Goal: Information Seeking & Learning: Learn about a topic

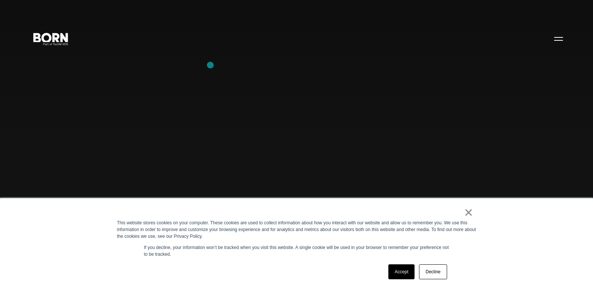
click at [210, 65] on div "Combining creative, content, and commerce to drive change. Imagine, build, and …" at bounding box center [296, 144] width 593 height 289
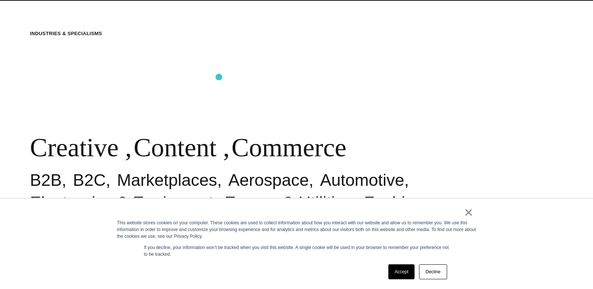
scroll to position [374, 0]
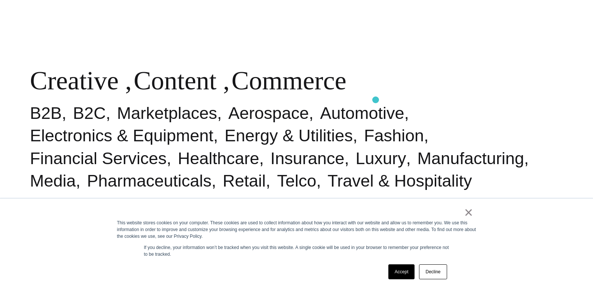
drag, startPoint x: 13, startPoint y: 71, endPoint x: 374, endPoint y: 100, distance: 361.8
click at [374, 100] on div "Industries & Specialisms Creative , Content , Commerce B2B B2C Marketplaces Aer…" at bounding box center [296, 77] width 593 height 289
click at [155, 23] on div "Industries & Specialisms Creative , Content , Commerce B2B B2C Marketplaces Aer…" at bounding box center [296, 77] width 593 height 289
click at [161, 45] on div "Industries & Specialisms Creative , Content , Commerce B2B B2C Marketplaces Aer…" at bounding box center [296, 77] width 593 height 289
click at [91, 43] on div "Industries & Specialisms Creative , Content , Commerce B2B B2C Marketplaces Aer…" at bounding box center [296, 77] width 593 height 289
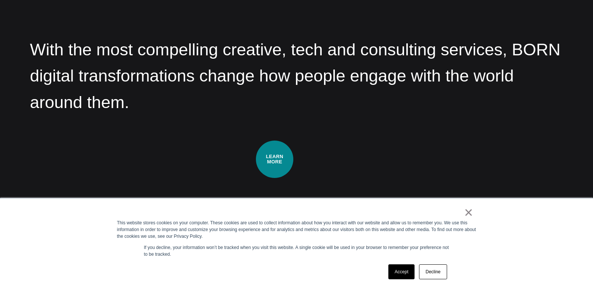
scroll to position [1048, 0]
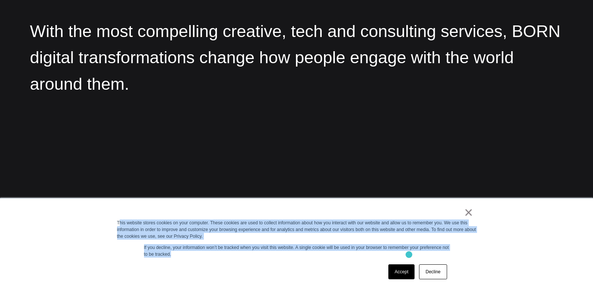
drag, startPoint x: 120, startPoint y: 222, endPoint x: 410, endPoint y: 254, distance: 292.2
click at [410, 254] on div "× This website stores cookies on your computer. These cookies are used to colle…" at bounding box center [297, 244] width 374 height 91
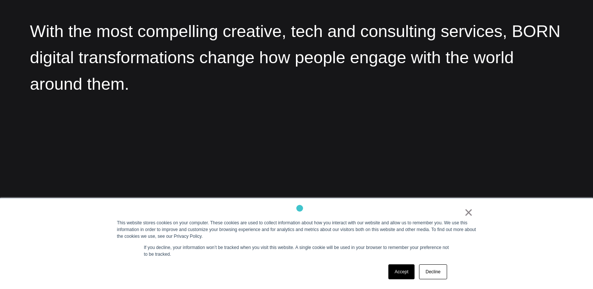
click at [300, 208] on div "× This website stores cookies on your computer. These cookies are used to colle…" at bounding box center [297, 244] width 374 height 91
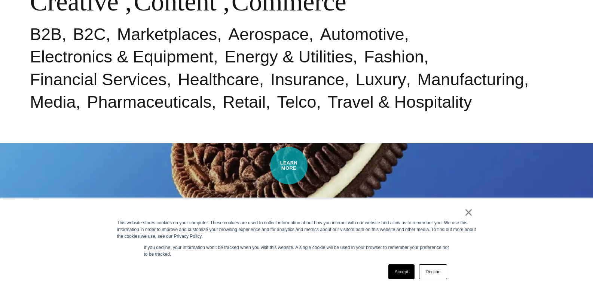
scroll to position [449, 0]
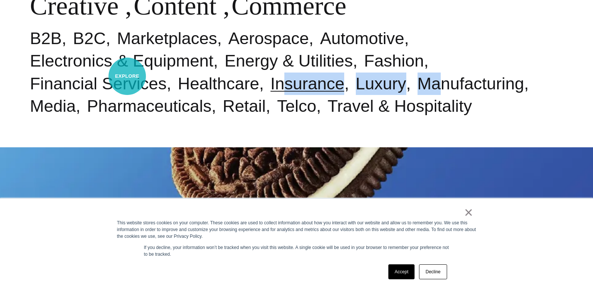
drag, startPoint x: 264, startPoint y: 89, endPoint x: 125, endPoint y: 75, distance: 140.2
click at [125, 75] on ul "B2B B2C Marketplaces Aerospace Automotive Electronics & Equipment Energy & Util…" at bounding box center [296, 72] width 533 height 90
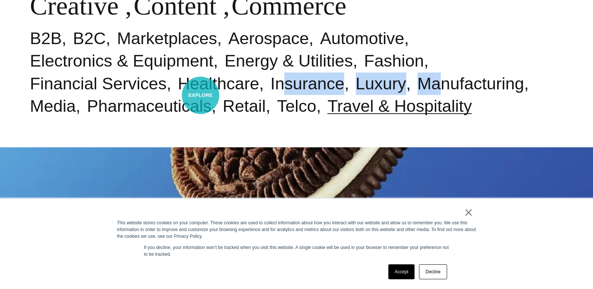
click at [327, 97] on link "Travel & Hospitality" at bounding box center [399, 106] width 144 height 19
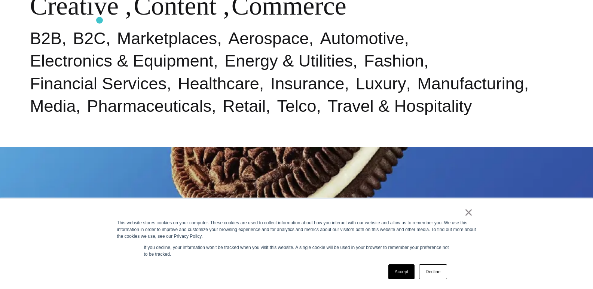
click at [100, 27] on li "B2C" at bounding box center [95, 38] width 44 height 22
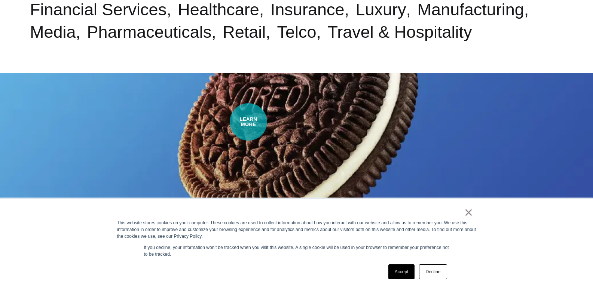
scroll to position [524, 0]
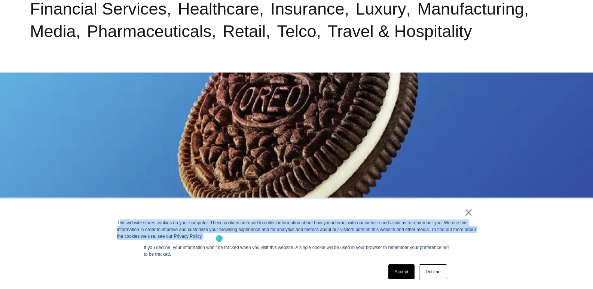
drag, startPoint x: 119, startPoint y: 222, endPoint x: 217, endPoint y: 238, distance: 99.5
click at [217, 238] on div "This website stores cookies on your computer. These cookies are used to collect…" at bounding box center [296, 230] width 359 height 20
click at [135, 225] on div "This website stores cookies on your computer. These cookies are used to collect…" at bounding box center [296, 230] width 359 height 20
drag, startPoint x: 115, startPoint y: 223, endPoint x: 210, endPoint y: 237, distance: 95.4
click at [210, 237] on div "× This website stores cookies on your computer. These cookies are used to colle…" at bounding box center [297, 244] width 374 height 91
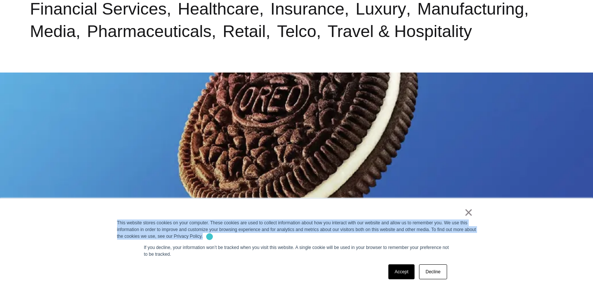
click at [210, 237] on div "This website stores cookies on your computer. These cookies are used to collect…" at bounding box center [296, 230] width 359 height 20
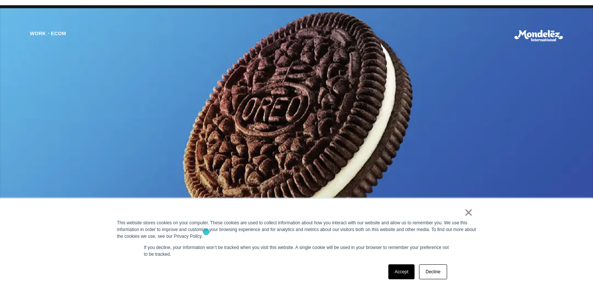
scroll to position [599, 0]
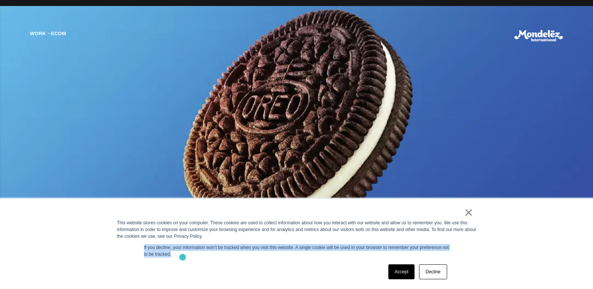
drag, startPoint x: 141, startPoint y: 250, endPoint x: 183, endPoint y: 257, distance: 42.1
click at [183, 257] on div "× This website stores cookies on your computer. These cookies are used to colle…" at bounding box center [297, 244] width 374 height 91
click at [182, 257] on p "If you decline, your information won’t be tracked when you visit this website. …" at bounding box center [296, 250] width 305 height 13
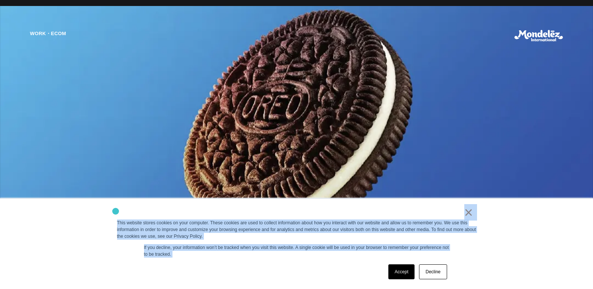
drag, startPoint x: 182, startPoint y: 257, endPoint x: 116, endPoint y: 211, distance: 80.2
click at [116, 211] on div "× This website stores cookies on your computer. These cookies are used to colle…" at bounding box center [297, 244] width 374 height 91
click at [116, 210] on div "× This website stores cookies on your computer. These cookies are used to colle…" at bounding box center [297, 244] width 374 height 91
drag, startPoint x: 117, startPoint y: 226, endPoint x: 210, endPoint y: 256, distance: 97.9
click at [210, 256] on div "× This website stores cookies on your computer. These cookies are used to colle…" at bounding box center [297, 244] width 374 height 91
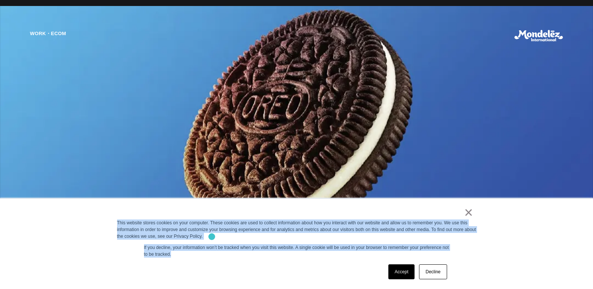
click at [212, 237] on div "This website stores cookies on your computer. These cookies are used to collect…" at bounding box center [296, 230] width 359 height 20
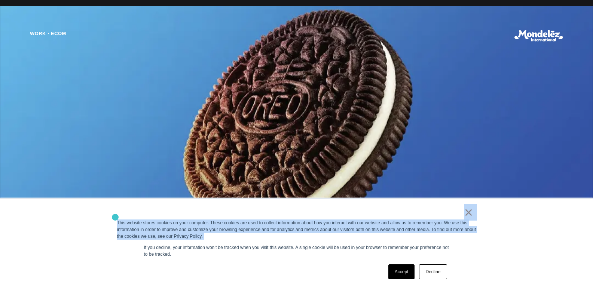
drag, startPoint x: 212, startPoint y: 237, endPoint x: 116, endPoint y: 210, distance: 99.2
click at [115, 215] on div "× This website stores cookies on your computer. These cookies are used to colle…" at bounding box center [297, 244] width 374 height 91
click at [117, 208] on div "× This website stores cookies on your computer. These cookies are used to colle…" at bounding box center [297, 244] width 374 height 91
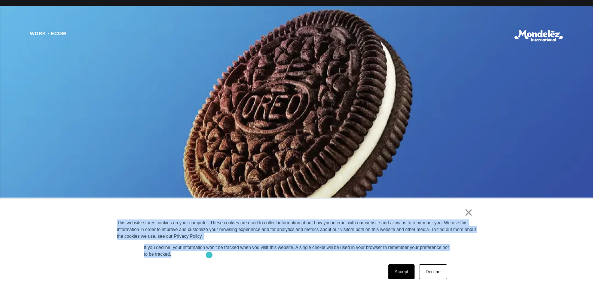
drag, startPoint x: 116, startPoint y: 220, endPoint x: 209, endPoint y: 255, distance: 99.5
click at [209, 255] on div "× This website stores cookies on your computer. These cookies are used to colle…" at bounding box center [297, 244] width 374 height 91
click at [212, 236] on div "This website stores cookies on your computer. These cookies are used to collect…" at bounding box center [296, 230] width 359 height 20
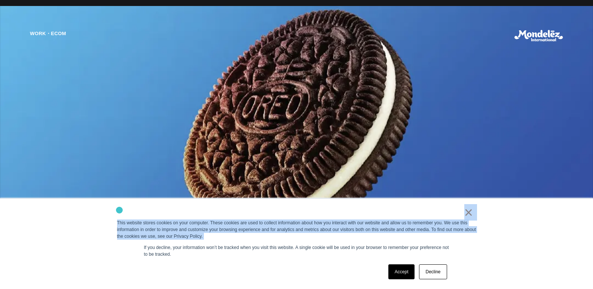
drag, startPoint x: 212, startPoint y: 236, endPoint x: 119, endPoint y: 210, distance: 96.0
click at [119, 210] on div "× This website stores cookies on your computer. These cookies are used to colle…" at bounding box center [297, 244] width 374 height 91
click at [142, 212] on div "×" at bounding box center [295, 214] width 356 height 10
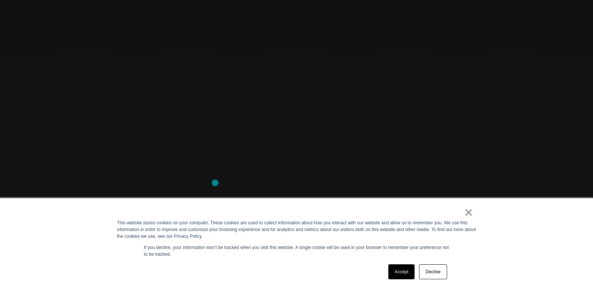
scroll to position [51, 0]
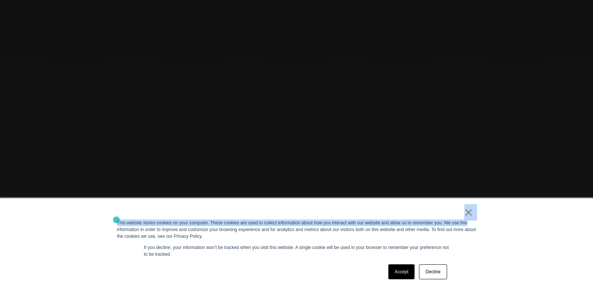
drag, startPoint x: 474, startPoint y: 226, endPoint x: 116, endPoint y: 214, distance: 357.9
click at [116, 219] on div "× This website stores cookies on your computer. These cookies are used to colle…" at bounding box center [297, 244] width 374 height 91
click at [116, 214] on div "× This website stores cookies on your computer. These cookies are used to colle…" at bounding box center [297, 244] width 374 height 91
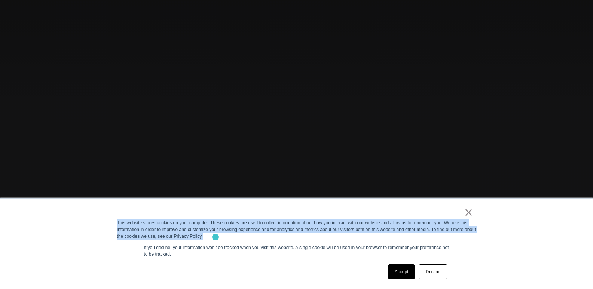
drag, startPoint x: 116, startPoint y: 222, endPoint x: 215, endPoint y: 236, distance: 99.9
click at [216, 237] on div "× This website stores cookies on your computer. These cookies are used to colle…" at bounding box center [297, 244] width 374 height 91
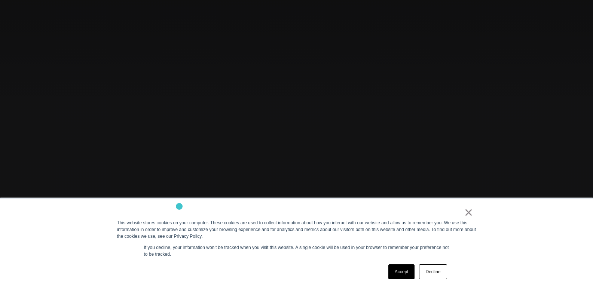
click at [179, 207] on div "× This website stores cookies on your computer. These cookies are used to colle…" at bounding box center [297, 244] width 374 height 91
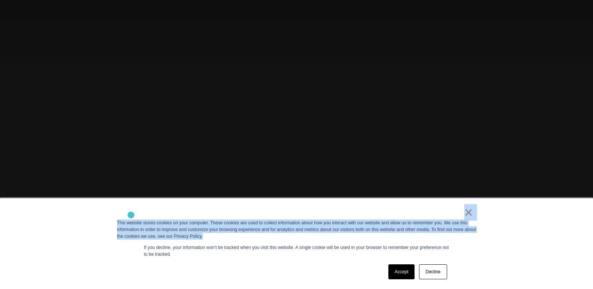
drag, startPoint x: 211, startPoint y: 239, endPoint x: 134, endPoint y: 211, distance: 82.2
click at [134, 212] on div "× This website stores cookies on your computer. These cookies are used to colle…" at bounding box center [297, 244] width 374 height 91
click at [134, 210] on div "×" at bounding box center [295, 214] width 356 height 10
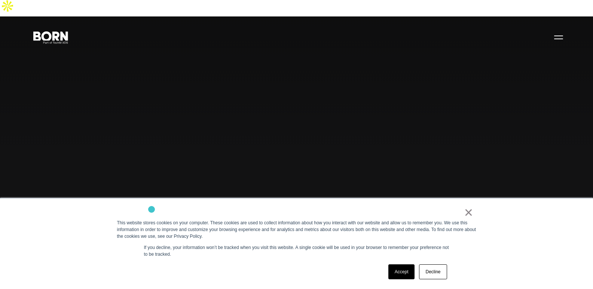
scroll to position [0, 0]
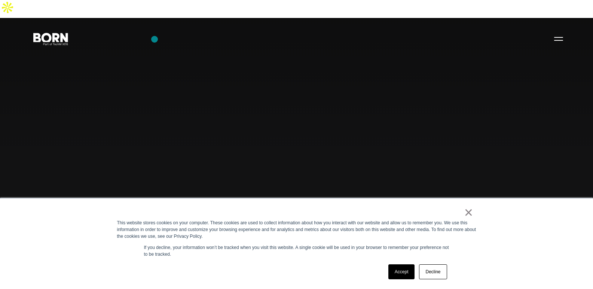
click at [155, 39] on div "Combining creative, content, and commerce to drive change. Imagine, build, and …" at bounding box center [296, 162] width 593 height 289
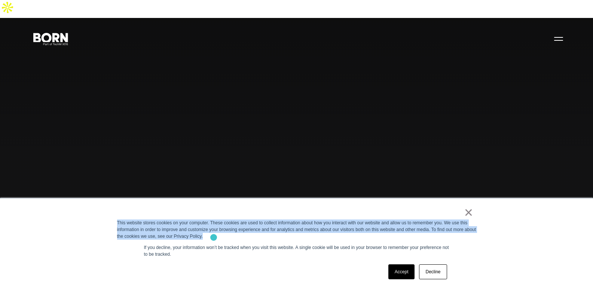
drag, startPoint x: 117, startPoint y: 222, endPoint x: 213, endPoint y: 237, distance: 96.5
click at [213, 237] on div "This website stores cookies on your computer. These cookies are used to collect…" at bounding box center [296, 230] width 359 height 20
click at [210, 236] on div "This website stores cookies on your computer. These cookies are used to collect…" at bounding box center [296, 230] width 359 height 20
drag, startPoint x: 209, startPoint y: 236, endPoint x: 127, endPoint y: 210, distance: 86.2
click at [127, 210] on div "× This website stores cookies on your computer. These cookies are used to colle…" at bounding box center [297, 244] width 374 height 91
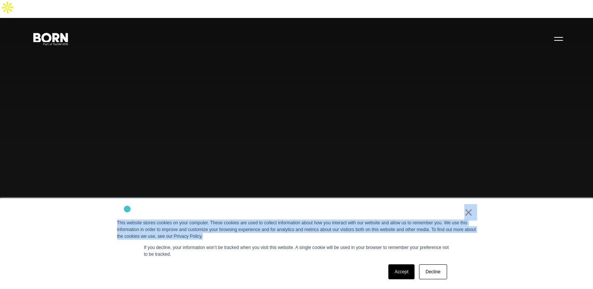
click at [127, 209] on div "×" at bounding box center [295, 214] width 356 height 10
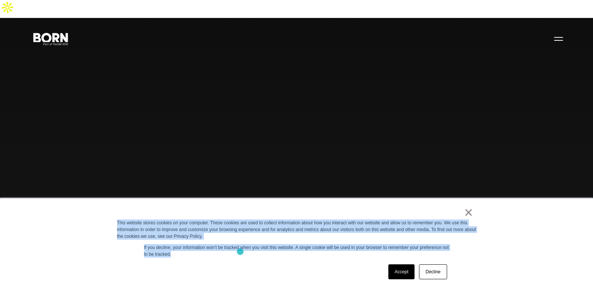
drag, startPoint x: 117, startPoint y: 222, endPoint x: 240, endPoint y: 252, distance: 126.6
click at [240, 252] on div "× This website stores cookies on your computer. These cookies are used to colle…" at bounding box center [297, 244] width 374 height 91
click at [216, 238] on div "This website stores cookies on your computer. These cookies are used to collect…" at bounding box center [296, 230] width 359 height 20
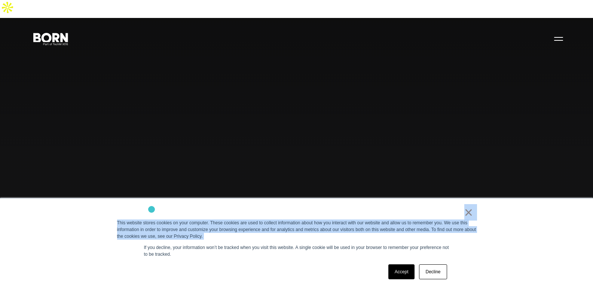
drag, startPoint x: 216, startPoint y: 238, endPoint x: 155, endPoint y: 209, distance: 67.3
click at [155, 209] on div "× This website stores cookies on your computer. These cookies are used to colle…" at bounding box center [297, 244] width 374 height 91
click at [157, 208] on div "× This website stores cookies on your computer. These cookies are used to colle…" at bounding box center [297, 244] width 374 height 91
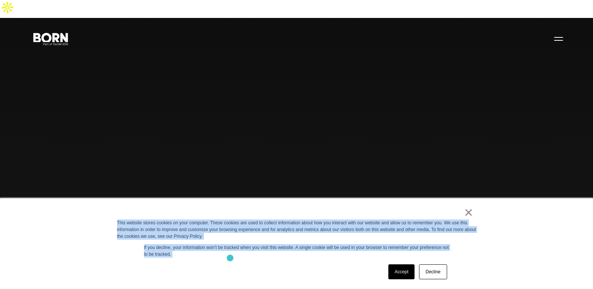
drag, startPoint x: 117, startPoint y: 225, endPoint x: 230, endPoint y: 256, distance: 116.8
click at [230, 257] on div "× This website stores cookies on your computer. These cookies are used to colle…" at bounding box center [297, 244] width 374 height 91
click at [215, 238] on div "This website stores cookies on your computer. These cookies are used to collect…" at bounding box center [296, 230] width 359 height 20
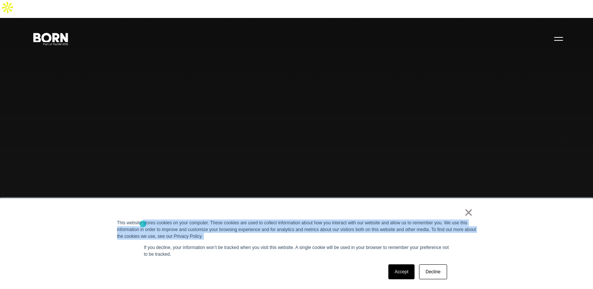
drag, startPoint x: 214, startPoint y: 238, endPoint x: 144, endPoint y: 223, distance: 71.8
click at [144, 223] on div "This website stores cookies on your computer. These cookies are used to collect…" at bounding box center [296, 230] width 359 height 20
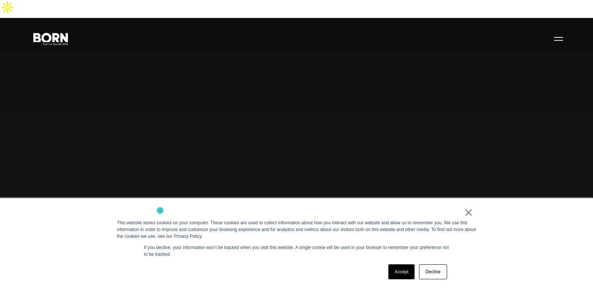
click at [160, 210] on div "×" at bounding box center [295, 214] width 356 height 10
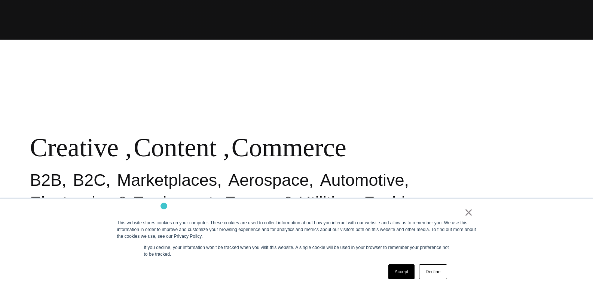
scroll to position [299, 0]
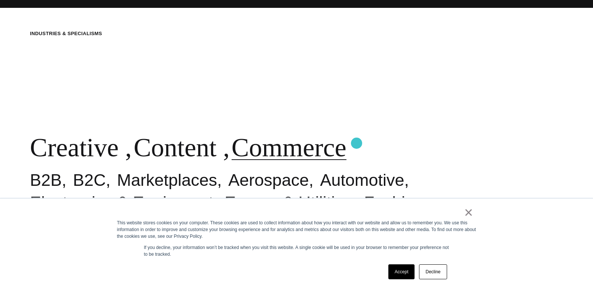
drag, startPoint x: 24, startPoint y: 129, endPoint x: 357, endPoint y: 143, distance: 332.6
click at [357, 143] on div "Industries & Specialisms Creative , Content , Commerce B2B B2C Marketplaces Aer…" at bounding box center [296, 144] width 593 height 289
click at [155, 92] on div "Industries & Specialisms Creative , Content , Commerce B2B B2C Marketplaces Aer…" at bounding box center [296, 144] width 593 height 289
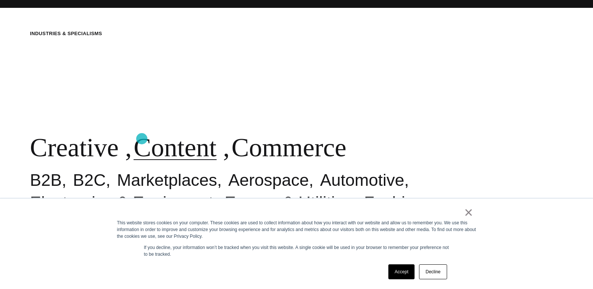
drag, startPoint x: 232, startPoint y: 135, endPoint x: 141, endPoint y: 138, distance: 91.0
click at [141, 138] on h1 "Content ," at bounding box center [182, 147] width 96 height 31
drag, startPoint x: 1, startPoint y: 140, endPoint x: 361, endPoint y: 149, distance: 359.7
click at [361, 149] on div "Industries & Specialisms Creative , Content , Commerce B2B B2C Marketplaces Aer…" at bounding box center [296, 144] width 593 height 289
click at [199, 113] on div "Industries & Specialisms Creative , Content , Commerce B2B B2C Marketplaces Aer…" at bounding box center [296, 144] width 593 height 289
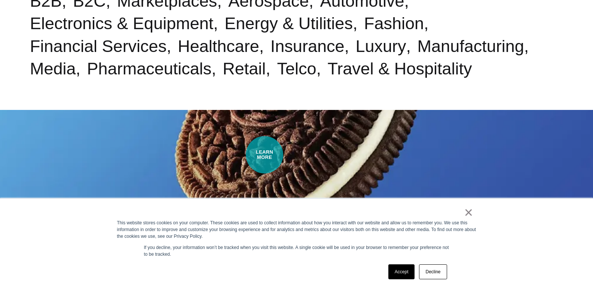
scroll to position [561, 0]
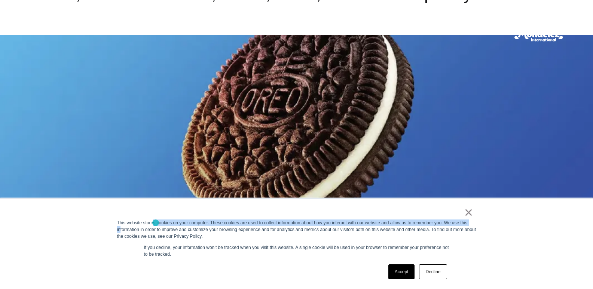
drag, startPoint x: 120, startPoint y: 226, endPoint x: 152, endPoint y: 225, distance: 31.5
click at [152, 225] on div "This website stores cookies on your computer. These cookies are used to collect…" at bounding box center [296, 230] width 359 height 20
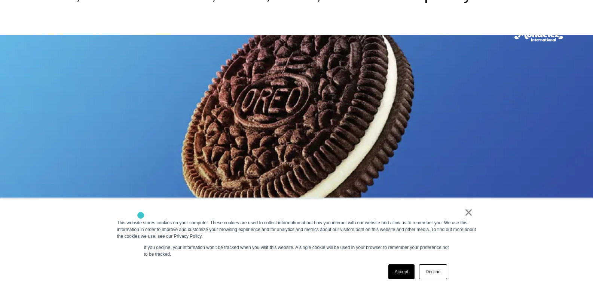
click at [141, 216] on div "×" at bounding box center [295, 214] width 356 height 10
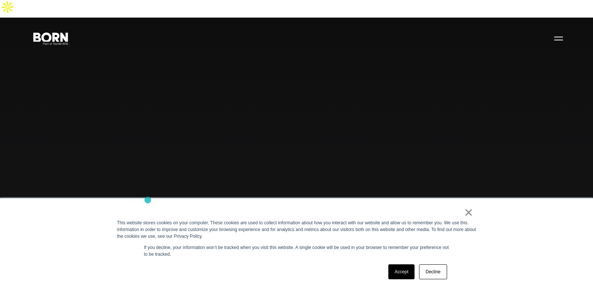
scroll to position [0, 0]
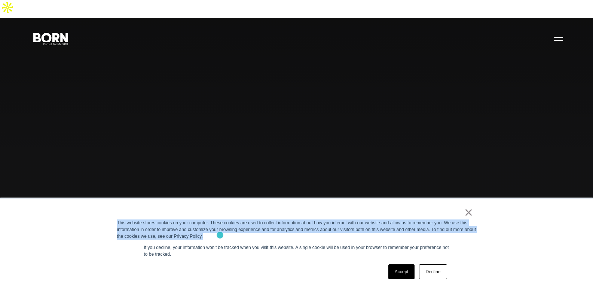
drag, startPoint x: 116, startPoint y: 223, endPoint x: 220, endPoint y: 235, distance: 104.4
click at [220, 235] on div "× This website stores cookies on your computer. These cookies are used to colle…" at bounding box center [297, 244] width 374 height 91
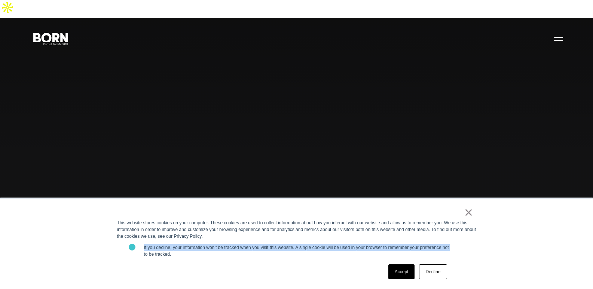
drag, startPoint x: 142, startPoint y: 253, endPoint x: 138, endPoint y: 247, distance: 7.6
click at [133, 247] on div "× This website stores cookies on your computer. These cookies are used to colle…" at bounding box center [297, 244] width 374 height 91
click at [149, 248] on p "If you decline, your information won’t be tracked when you visit this website. …" at bounding box center [296, 250] width 305 height 13
drag, startPoint x: 143, startPoint y: 248, endPoint x: 177, endPoint y: 259, distance: 35.3
click at [177, 259] on div "× This website stores cookies on your computer. These cookies are used to colle…" at bounding box center [297, 244] width 374 height 91
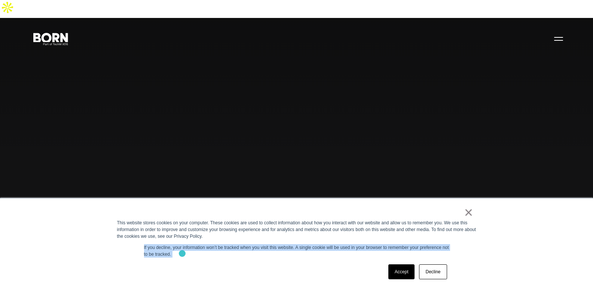
click at [183, 253] on p "If you decline, your information won’t be tracked when you visit this website. …" at bounding box center [296, 250] width 305 height 13
click at [178, 255] on p "If you decline, your information won’t be tracked when you visit this website. …" at bounding box center [296, 250] width 305 height 13
drag, startPoint x: 177, startPoint y: 255, endPoint x: 146, endPoint y: 244, distance: 32.5
click at [146, 244] on p "If you decline, your information won’t be tracked when you visit this website. …" at bounding box center [296, 250] width 305 height 13
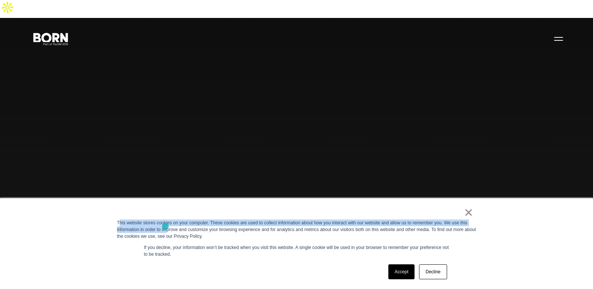
drag, startPoint x: 119, startPoint y: 222, endPoint x: 165, endPoint y: 227, distance: 46.6
click at [165, 227] on div "This website stores cookies on your computer. These cookies are used to collect…" at bounding box center [296, 230] width 359 height 20
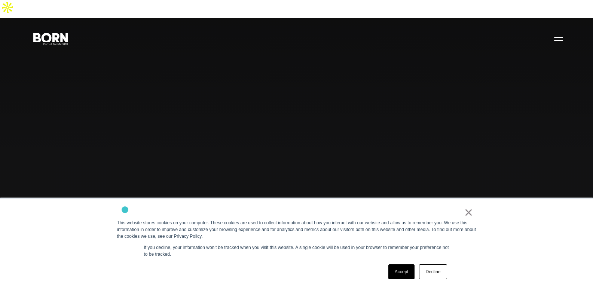
click at [125, 210] on div "×" at bounding box center [295, 214] width 356 height 10
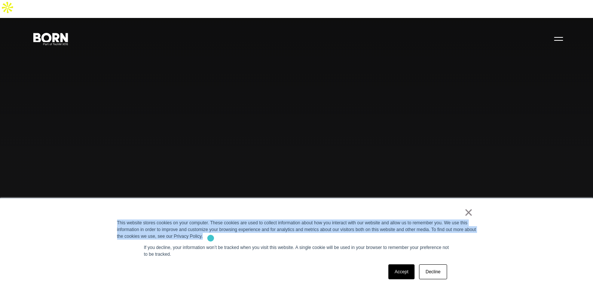
drag, startPoint x: 113, startPoint y: 221, endPoint x: 211, endPoint y: 238, distance: 98.9
click at [211, 238] on div "× This website stores cookies on your computer. These cookies are used to colle…" at bounding box center [297, 244] width 374 height 91
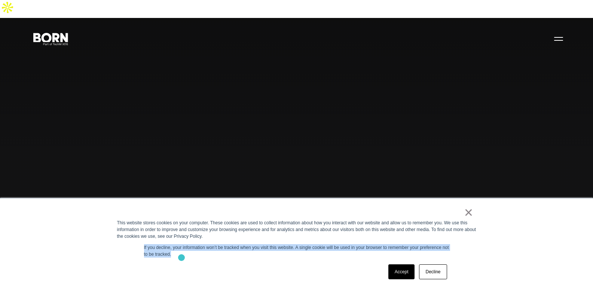
drag, startPoint x: 140, startPoint y: 249, endPoint x: 183, endPoint y: 257, distance: 44.1
click at [183, 257] on div "× This website stores cookies on your computer. These cookies are used to colle…" at bounding box center [297, 244] width 374 height 91
click at [183, 256] on p "If you decline, your information won’t be tracked when you visit this website. …" at bounding box center [296, 250] width 305 height 13
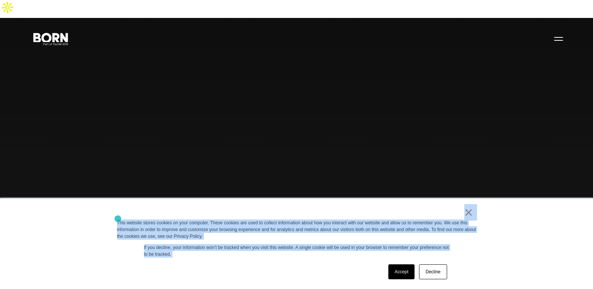
drag, startPoint x: 183, startPoint y: 256, endPoint x: 118, endPoint y: 219, distance: 74.9
click at [118, 219] on div "× This website stores cookies on your computer. These cookies are used to colle…" at bounding box center [297, 244] width 374 height 91
click at [127, 214] on div "×" at bounding box center [295, 214] width 356 height 10
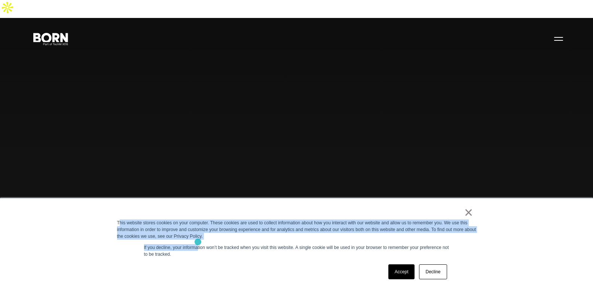
drag, startPoint x: 119, startPoint y: 225, endPoint x: 198, endPoint y: 242, distance: 81.1
click at [198, 242] on div "× This website stores cookies on your computer. These cookies are used to colle…" at bounding box center [297, 244] width 374 height 91
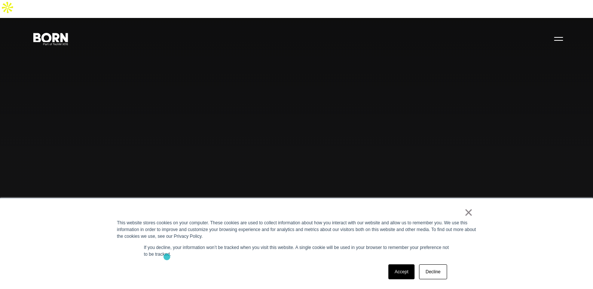
click at [167, 257] on p "If you decline, your information won’t be tracked when you visit this website. …" at bounding box center [296, 250] width 305 height 13
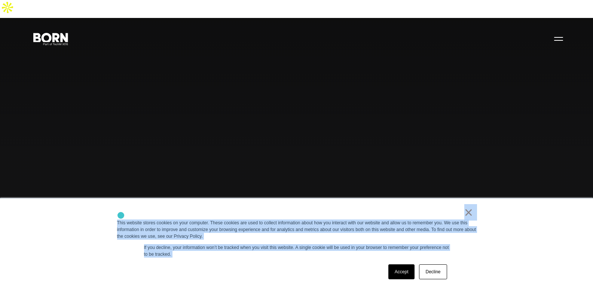
drag, startPoint x: 176, startPoint y: 258, endPoint x: 121, endPoint y: 216, distance: 69.6
click at [121, 216] on div "× This website stores cookies on your computer. These cookies are used to colle…" at bounding box center [297, 244] width 374 height 91
click at [121, 216] on div "×" at bounding box center [295, 214] width 356 height 10
click at [151, 222] on div "This website stores cookies on your computer. These cookies are used to collect…" at bounding box center [296, 230] width 359 height 20
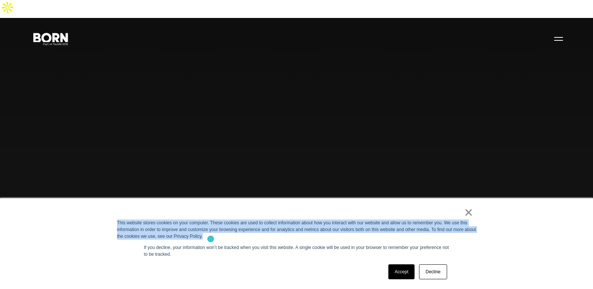
drag, startPoint x: 117, startPoint y: 222, endPoint x: 211, endPoint y: 239, distance: 95.2
click at [211, 239] on div "This website stores cookies on your computer. These cookies are used to collect…" at bounding box center [296, 230] width 359 height 20
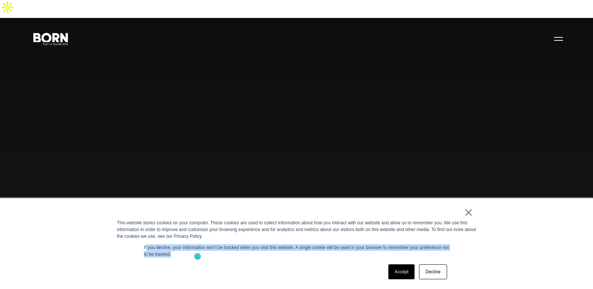
drag, startPoint x: 146, startPoint y: 249, endPoint x: 197, endPoint y: 257, distance: 51.4
click at [197, 257] on p "If you decline, your information won’t be tracked when you visit this website. …" at bounding box center [296, 250] width 305 height 13
click at [163, 241] on div "× This website stores cookies on your computer. These cookies are used to colle…" at bounding box center [297, 244] width 374 height 91
drag, startPoint x: 143, startPoint y: 247, endPoint x: 184, endPoint y: 253, distance: 41.2
click at [184, 253] on div "× This website stores cookies on your computer. These cookies are used to colle…" at bounding box center [297, 244] width 374 height 91
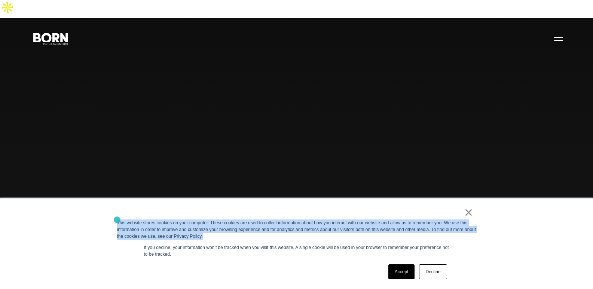
drag, startPoint x: 205, startPoint y: 235, endPoint x: 117, endPoint y: 219, distance: 89.3
click at [117, 219] on div "× This website stores cookies on your computer. These cookies are used to colle…" at bounding box center [297, 244] width 374 height 91
click at [119, 214] on div "×" at bounding box center [295, 214] width 356 height 10
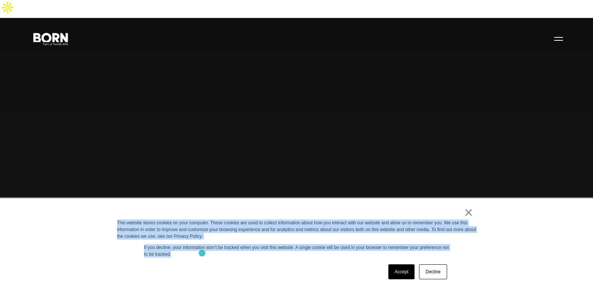
drag, startPoint x: 111, startPoint y: 223, endPoint x: 202, endPoint y: 253, distance: 95.7
click at [202, 253] on div "× This website stores cookies on your computer. These cookies are used to colle…" at bounding box center [297, 244] width 374 height 91
click at [211, 238] on div "This website stores cookies on your computer. These cookies are used to collect…" at bounding box center [296, 230] width 359 height 20
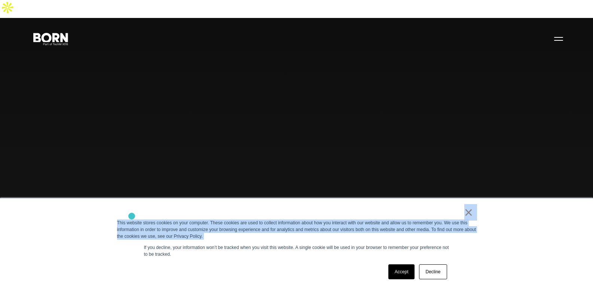
drag, startPoint x: 211, startPoint y: 238, endPoint x: 131, endPoint y: 216, distance: 82.8
click at [131, 216] on div "× This website stores cookies on your computer. These cookies are used to colle…" at bounding box center [297, 244] width 374 height 91
click at [159, 215] on div "×" at bounding box center [295, 214] width 356 height 10
click at [188, 226] on div "This website stores cookies on your computer. These cookies are used to collect…" at bounding box center [296, 230] width 359 height 20
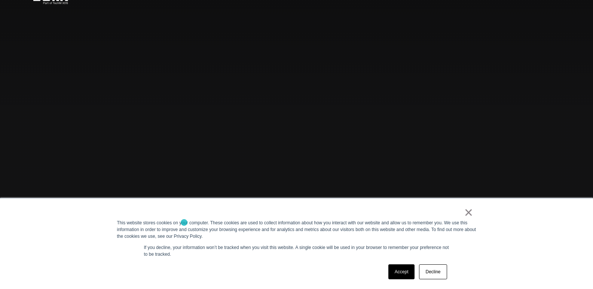
scroll to position [34, 0]
drag, startPoint x: 121, startPoint y: 223, endPoint x: 156, endPoint y: 221, distance: 34.8
click at [156, 221] on div "This website stores cookies on your computer. These cookies are used to collect…" at bounding box center [296, 230] width 359 height 20
click at [153, 214] on div "×" at bounding box center [295, 214] width 356 height 10
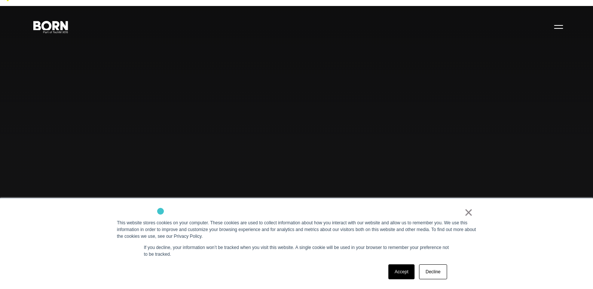
scroll to position [0, 0]
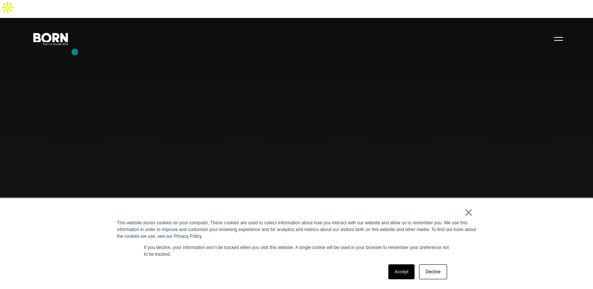
drag, startPoint x: 29, startPoint y: 32, endPoint x: 75, endPoint y: 53, distance: 50.4
click at [75, 52] on div "Combining creative, content, and commerce to drive change. Imagine, build, and …" at bounding box center [296, 162] width 593 height 289
drag, startPoint x: 76, startPoint y: 45, endPoint x: 34, endPoint y: 49, distance: 42.1
click at [34, 49] on div "Combining creative, content, and commerce to drive change. Imagine, build, and …" at bounding box center [296, 162] width 593 height 289
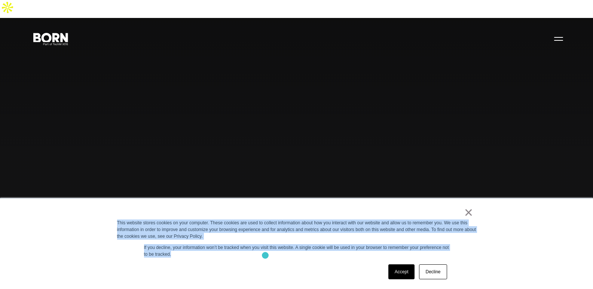
drag, startPoint x: 114, startPoint y: 225, endPoint x: 263, endPoint y: 254, distance: 151.4
click at [263, 255] on div "× This website stores cookies on your computer. These cookies are used to colle…" at bounding box center [297, 244] width 374 height 91
click at [220, 239] on div "This website stores cookies on your computer. These cookies are used to collect…" at bounding box center [296, 230] width 359 height 20
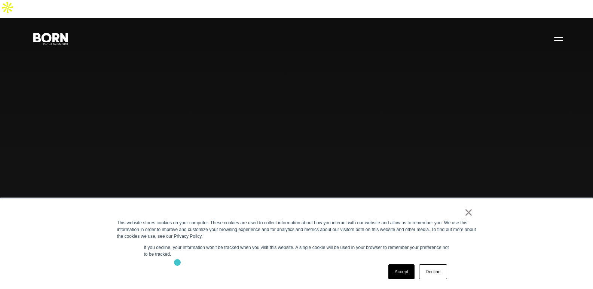
click at [178, 260] on div "× This website stores cookies on your computer. These cookies are used to colle…" at bounding box center [297, 244] width 374 height 91
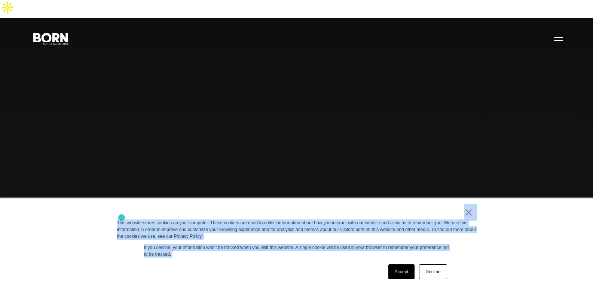
drag, startPoint x: 178, startPoint y: 258, endPoint x: 122, endPoint y: 217, distance: 70.4
click at [122, 217] on div "× This website stores cookies on your computer. These cookies are used to colle…" at bounding box center [297, 244] width 374 height 91
click at [127, 213] on div "×" at bounding box center [295, 214] width 356 height 10
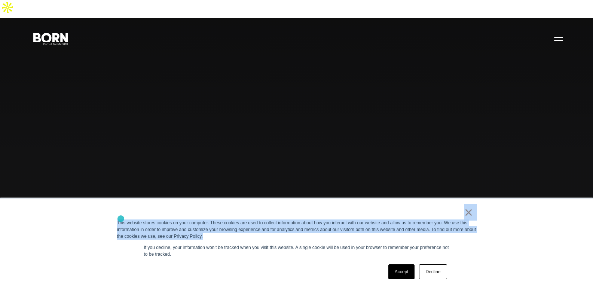
drag, startPoint x: 210, startPoint y: 237, endPoint x: 123, endPoint y: 216, distance: 88.7
click at [123, 216] on div "× This website stores cookies on your computer. These cookies are used to colle…" at bounding box center [297, 244] width 374 height 91
click at [124, 214] on div "×" at bounding box center [295, 214] width 356 height 10
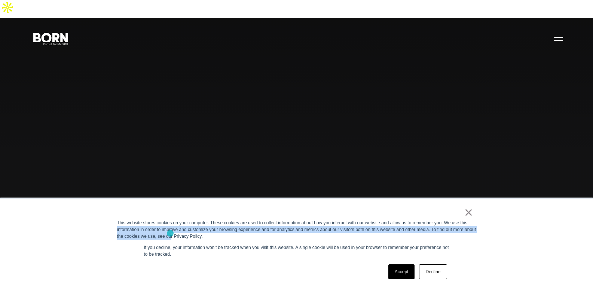
drag, startPoint x: 117, startPoint y: 226, endPoint x: 146, endPoint y: 229, distance: 28.5
click at [170, 233] on div "This website stores cookies on your computer. These cookies are used to collect…" at bounding box center [296, 230] width 359 height 20
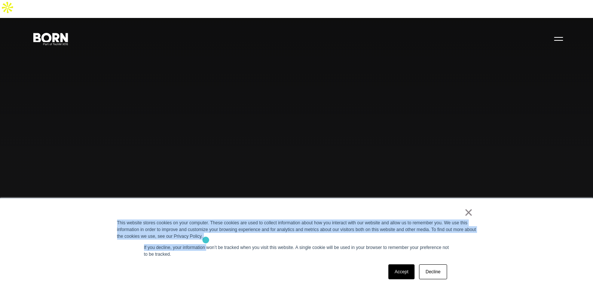
drag, startPoint x: 116, startPoint y: 222, endPoint x: 206, endPoint y: 240, distance: 91.7
click at [206, 240] on div "× This website stores cookies on your computer. These cookies are used to colle…" at bounding box center [297, 244] width 374 height 91
click at [208, 239] on div "This website stores cookies on your computer. These cookies are used to collect…" at bounding box center [296, 230] width 359 height 20
drag, startPoint x: 209, startPoint y: 238, endPoint x: 127, endPoint y: 214, distance: 85.7
click at [126, 216] on div "× This website stores cookies on your computer. These cookies are used to colle…" at bounding box center [297, 244] width 374 height 91
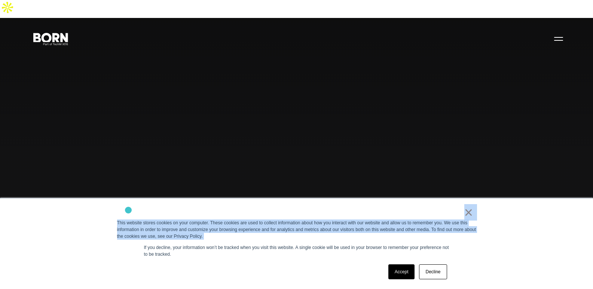
click at [128, 210] on div "×" at bounding box center [295, 214] width 356 height 10
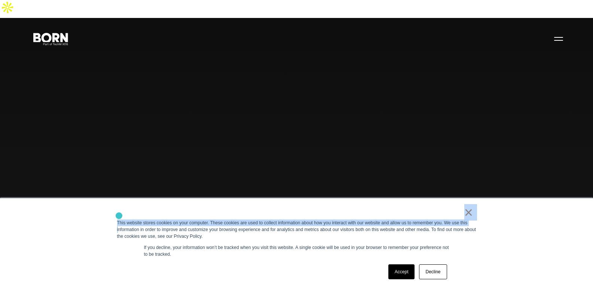
drag, startPoint x: 119, startPoint y: 228, endPoint x: 119, endPoint y: 213, distance: 15.3
click at [119, 214] on div "× This website stores cookies on your computer. These cookies are used to colle…" at bounding box center [297, 244] width 374 height 91
click at [119, 213] on div "×" at bounding box center [295, 214] width 356 height 10
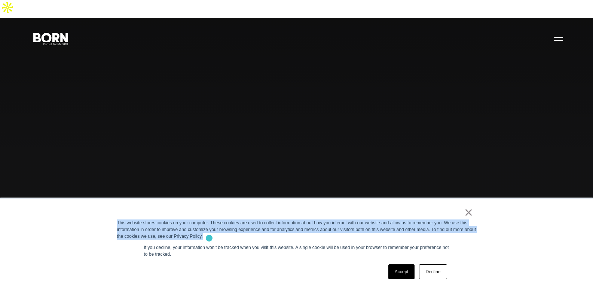
drag, startPoint x: 114, startPoint y: 222, endPoint x: 209, endPoint y: 238, distance: 96.9
click at [209, 238] on div "× This website stores cookies on your computer. These cookies are used to colle…" at bounding box center [297, 244] width 374 height 91
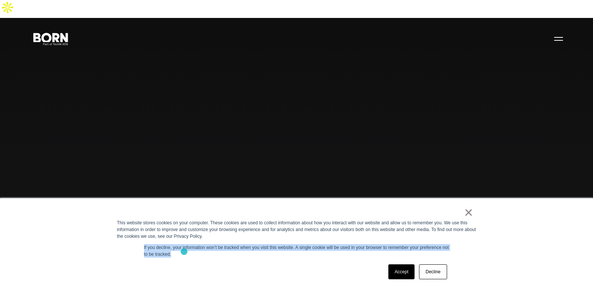
drag, startPoint x: 135, startPoint y: 247, endPoint x: 187, endPoint y: 250, distance: 52.8
click at [187, 250] on div "× This website stores cookies on your computer. These cookies are used to colle…" at bounding box center [297, 244] width 374 height 91
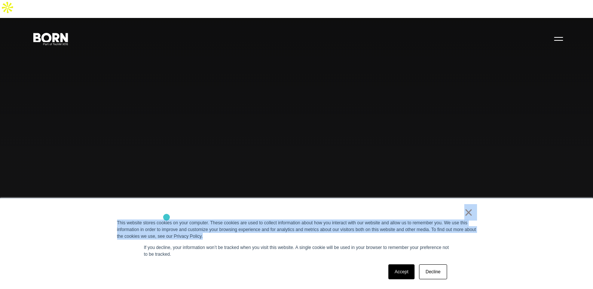
drag, startPoint x: 207, startPoint y: 239, endPoint x: 172, endPoint y: 217, distance: 41.3
click at [172, 217] on div "× This website stores cookies on your computer. These cookies are used to colle…" at bounding box center [297, 244] width 374 height 91
click at [203, 210] on div "×" at bounding box center [295, 214] width 356 height 10
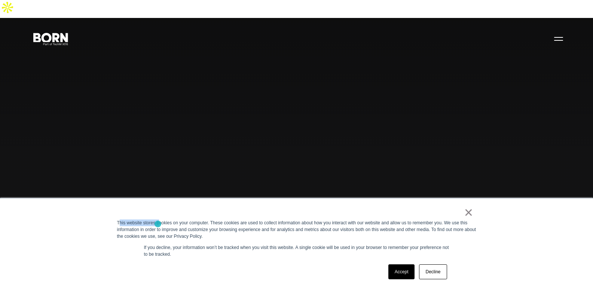
drag, startPoint x: 119, startPoint y: 222, endPoint x: 158, endPoint y: 224, distance: 39.0
click at [158, 224] on div "This website stores cookies on your computer. These cookies are used to collect…" at bounding box center [296, 230] width 359 height 20
click at [150, 213] on div "×" at bounding box center [295, 214] width 356 height 10
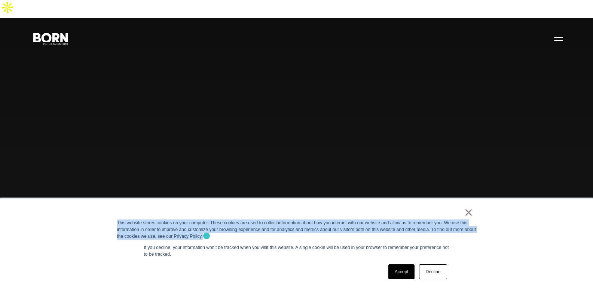
drag, startPoint x: 115, startPoint y: 224, endPoint x: 207, endPoint y: 236, distance: 92.9
click at [207, 236] on div "× This website stores cookies on your computer. These cookies are used to colle…" at bounding box center [297, 244] width 374 height 91
click at [212, 239] on div "This website stores cookies on your computer. These cookies are used to collect…" at bounding box center [296, 230] width 359 height 20
drag, startPoint x: 212, startPoint y: 239, endPoint x: 121, endPoint y: 219, distance: 93.1
click at [121, 220] on div "This website stores cookies on your computer. These cookies are used to collect…" at bounding box center [296, 230] width 359 height 20
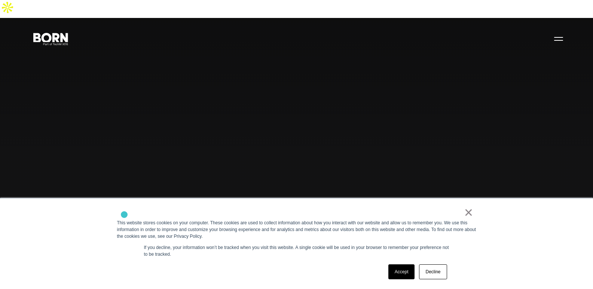
click at [124, 215] on div "×" at bounding box center [295, 214] width 356 height 10
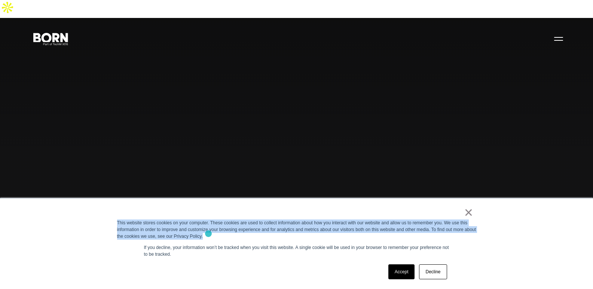
drag, startPoint x: 123, startPoint y: 223, endPoint x: 208, endPoint y: 234, distance: 86.0
click at [208, 234] on div "× This website stores cookies on your computer. These cookies are used to colle…" at bounding box center [297, 244] width 374 height 91
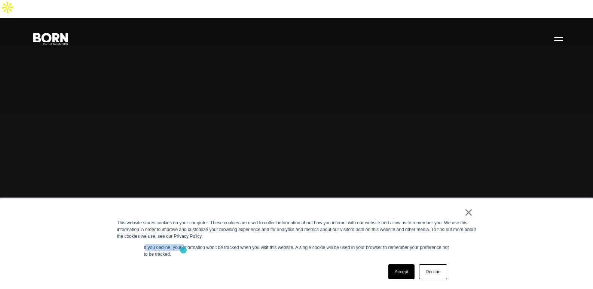
drag, startPoint x: 145, startPoint y: 246, endPoint x: 183, endPoint y: 250, distance: 38.8
click at [183, 250] on p "If you decline, your information won’t be tracked when you visit this website. …" at bounding box center [296, 250] width 305 height 13
click at [177, 254] on p "If you decline, your information won’t be tracked when you visit this website. …" at bounding box center [296, 250] width 305 height 13
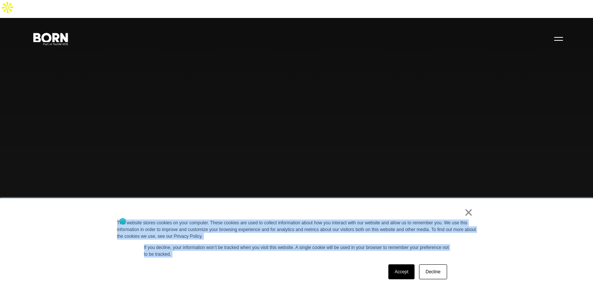
drag, startPoint x: 177, startPoint y: 254, endPoint x: 122, endPoint y: 222, distance: 63.6
click at [122, 222] on div "× This website stores cookies on your computer. These cookies are used to colle…" at bounding box center [297, 244] width 374 height 91
click at [165, 220] on div "This website stores cookies on your computer. These cookies are used to collect…" at bounding box center [296, 230] width 359 height 20
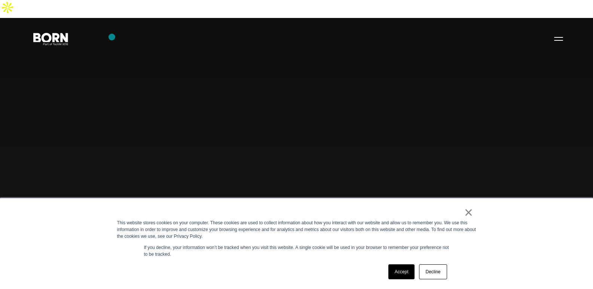
click at [112, 37] on div "Combining creative, content, and commerce to drive change. Imagine, build, and …" at bounding box center [296, 162] width 593 height 289
